Goal: Obtain resource: Obtain resource

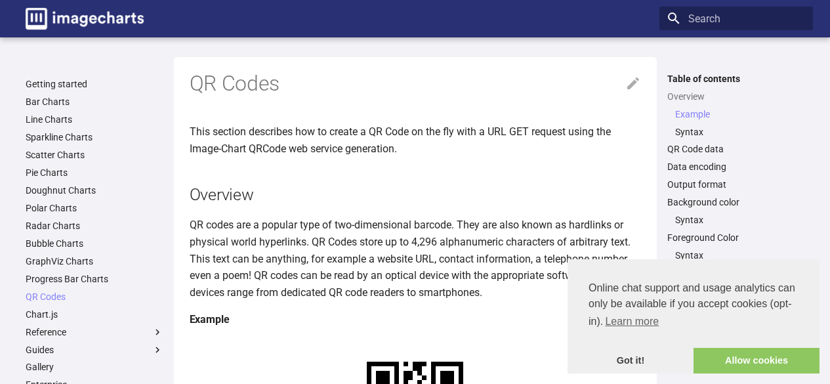
scroll to position [371, 0]
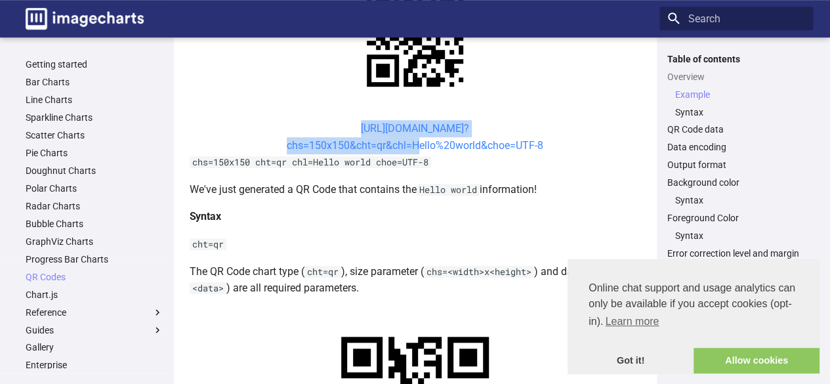
drag, startPoint x: 338, startPoint y: 125, endPoint x: 413, endPoint y: 144, distance: 77.6
click at [413, 144] on center "[URL][DOMAIN_NAME]? chs=150x150&cht=qr&chl=Hello%20world&choe=UTF-8" at bounding box center [415, 136] width 451 height 33
copy link "[URL][DOMAIN_NAME]? chs=150x150&cht=qr&chl="
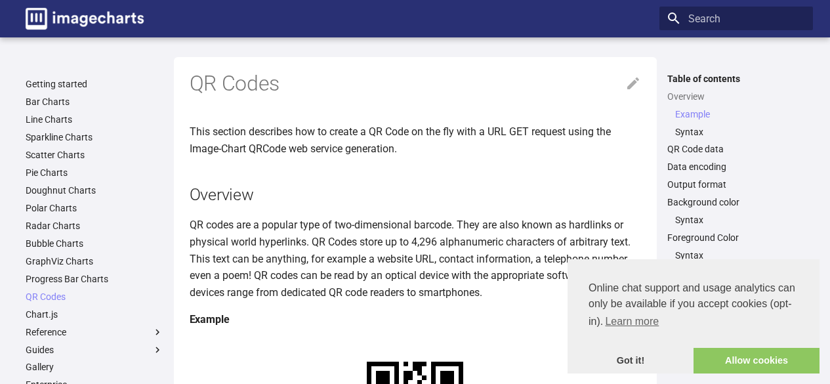
scroll to position [371, 0]
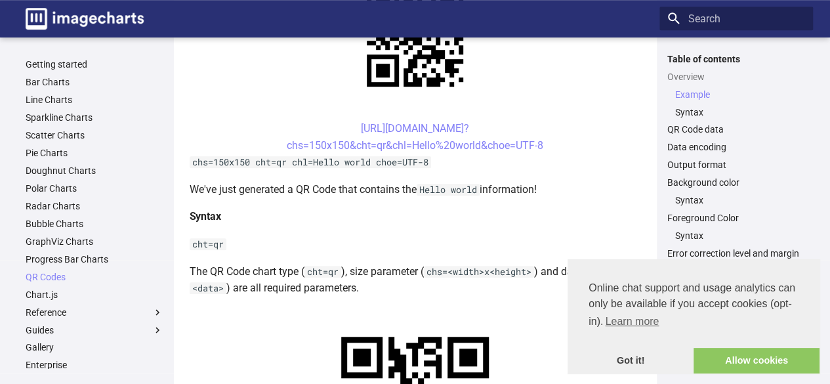
click at [338, 121] on center "[URL][DOMAIN_NAME]? chs=150x150&cht=qr&chl=Hello%20world&choe=UTF-8" at bounding box center [415, 136] width 451 height 33
click at [340, 127] on link "[URL][DOMAIN_NAME]? chs=150x150&cht=qr&chl=Hello%20world&choe=UTF-8" at bounding box center [415, 137] width 256 height 30
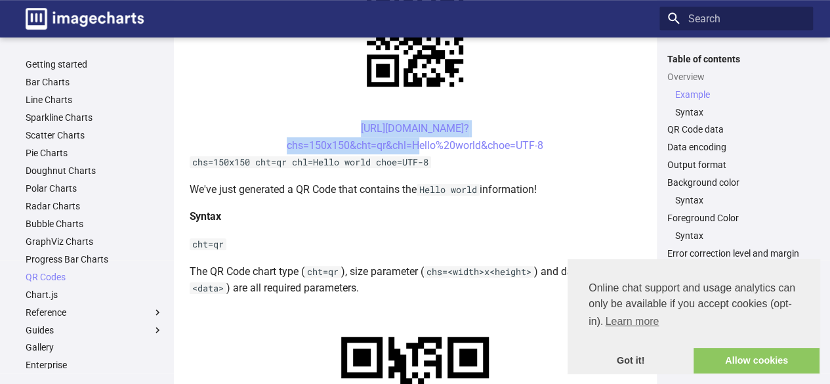
drag, startPoint x: 337, startPoint y: 125, endPoint x: 411, endPoint y: 137, distance: 74.4
click at [411, 137] on center "[URL][DOMAIN_NAME]? chs=150x150&cht=qr&chl=Hello%20world&choe=UTF-8" at bounding box center [415, 136] width 451 height 33
copy link "[URL][DOMAIN_NAME]? chs=150x150&cht=qr&chl="
